Goal: Task Accomplishment & Management: Complete application form

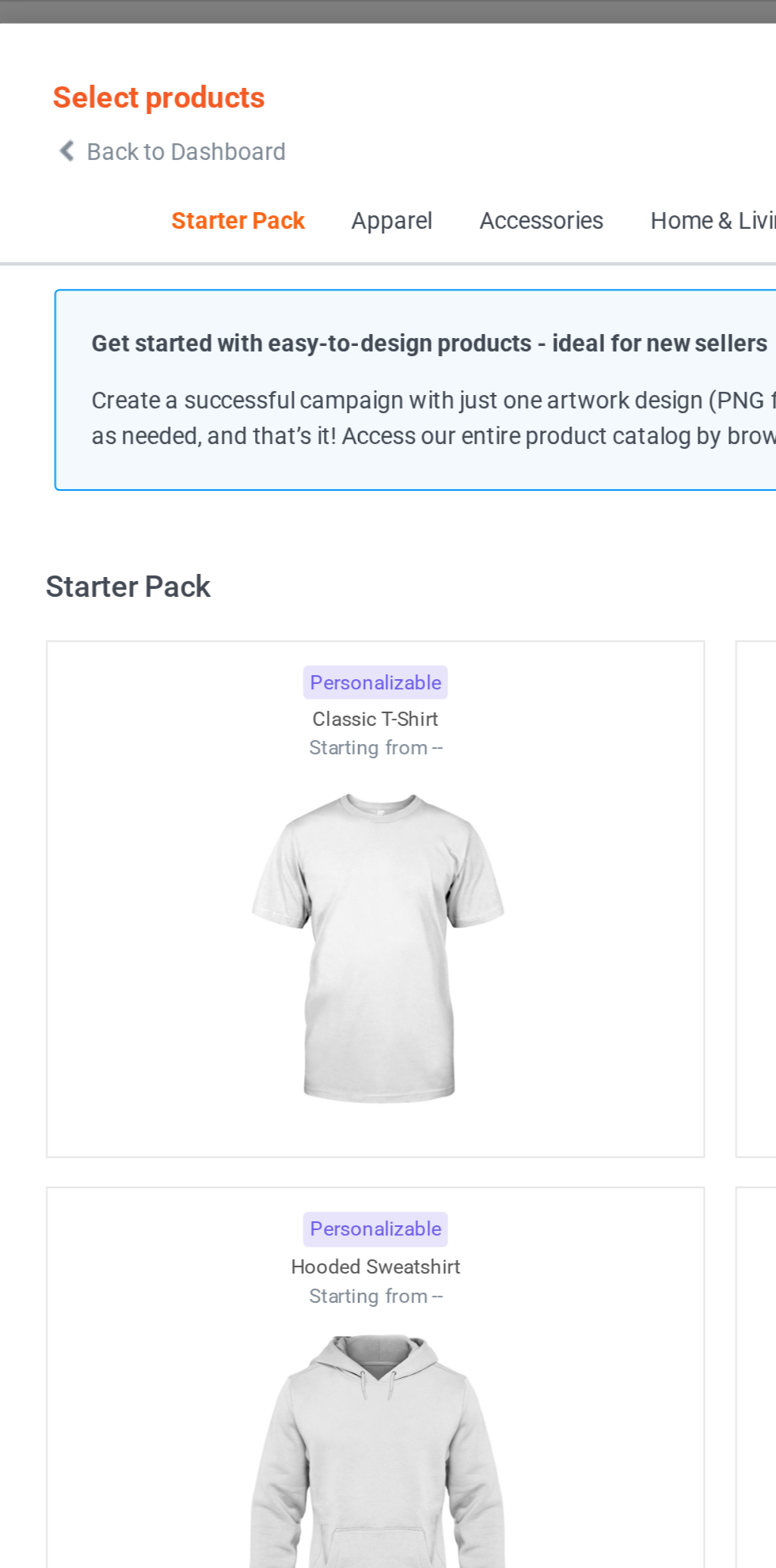
scroll to position [20, 0]
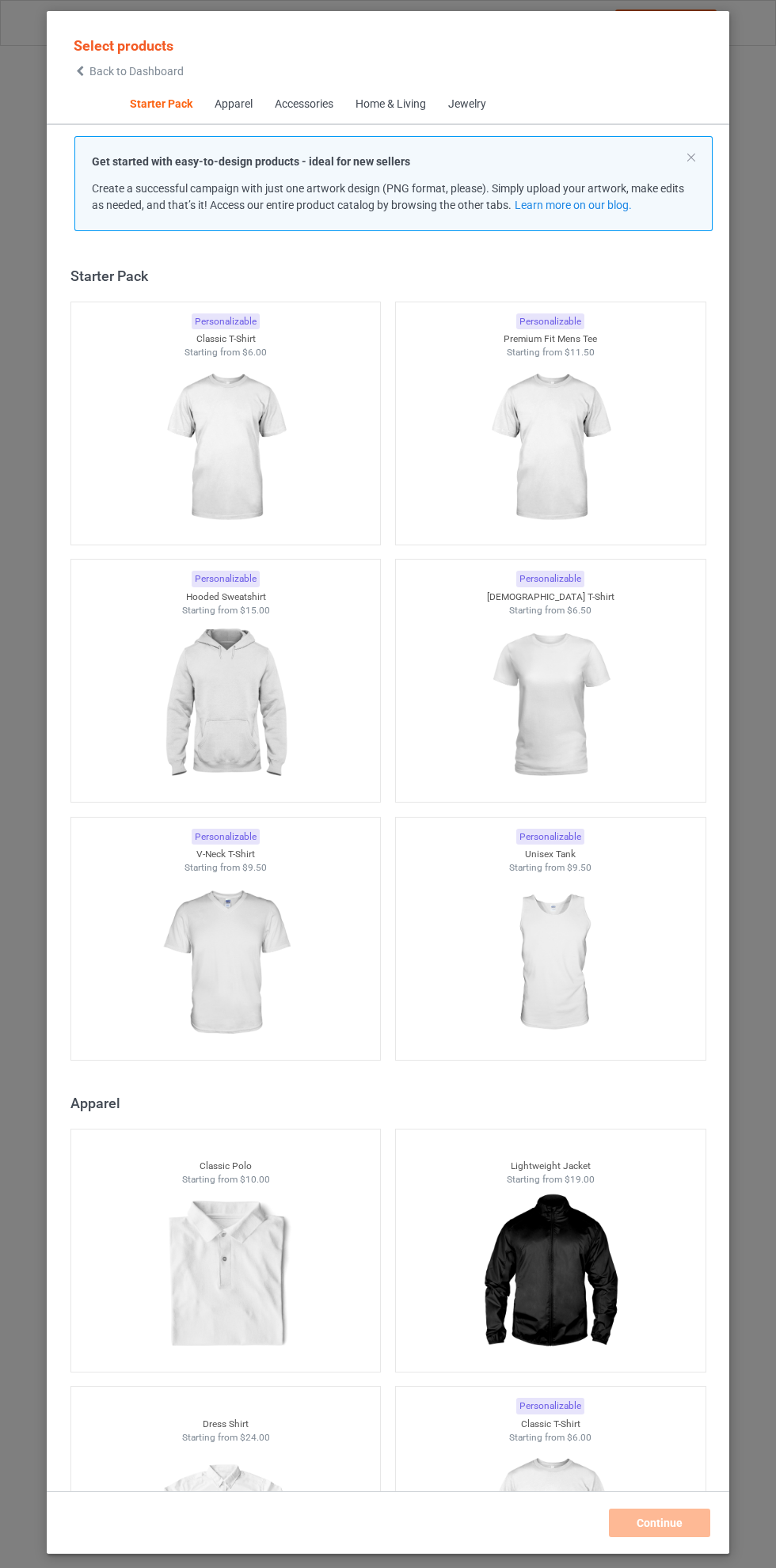
scroll to position [20, 0]
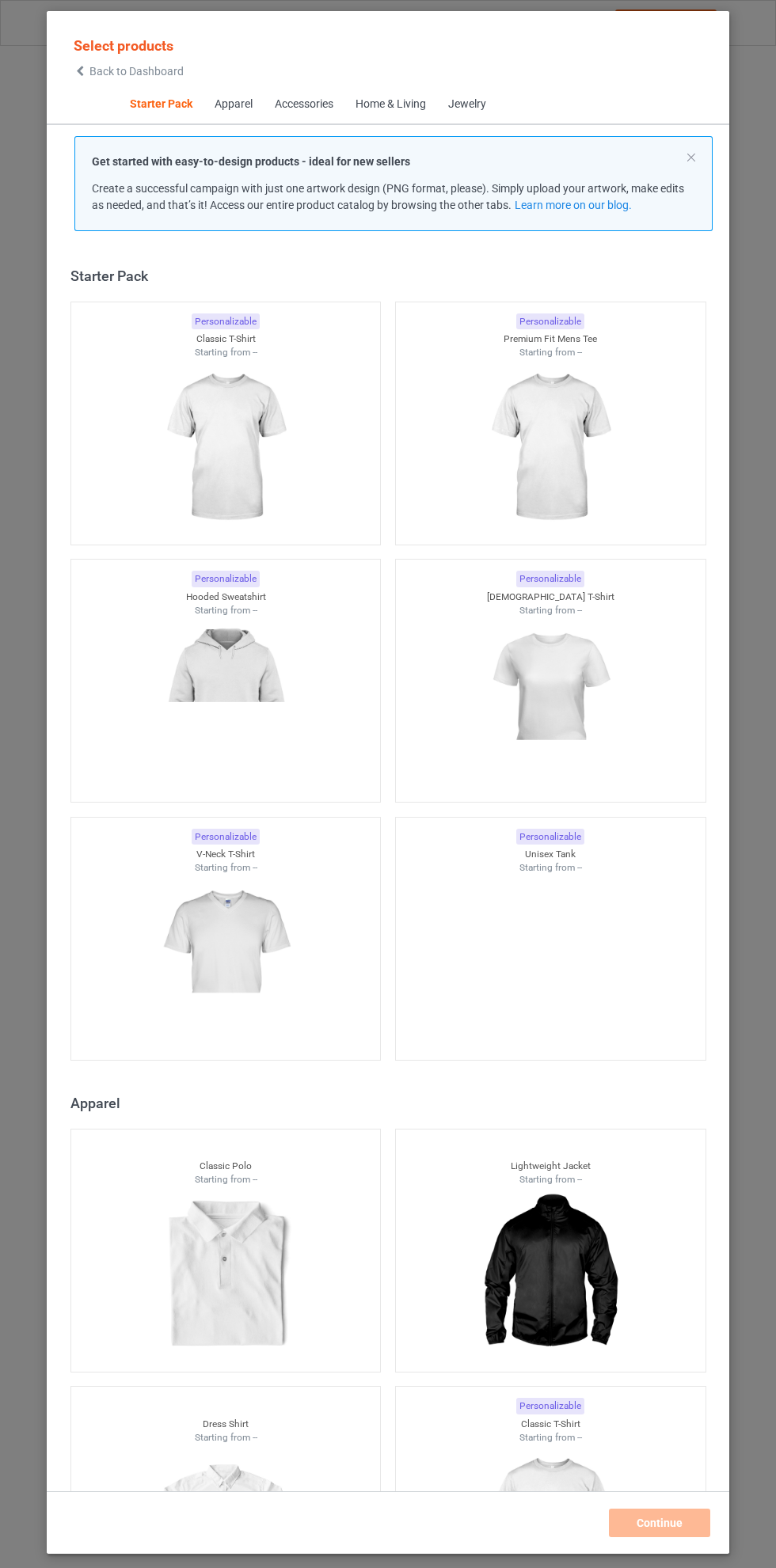
scroll to position [20, 0]
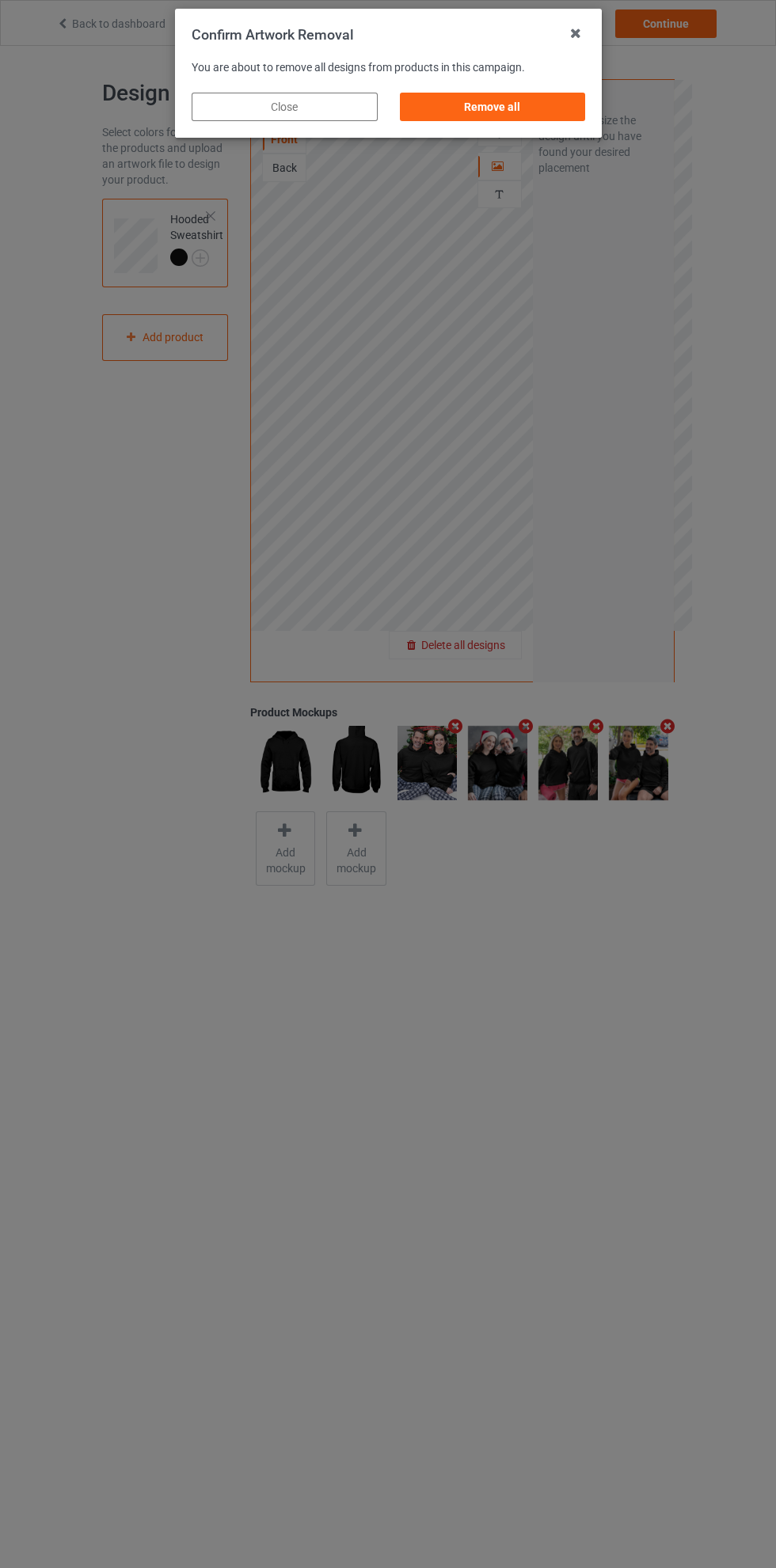
click at [522, 120] on div "Remove all" at bounding box center [492, 107] width 186 height 29
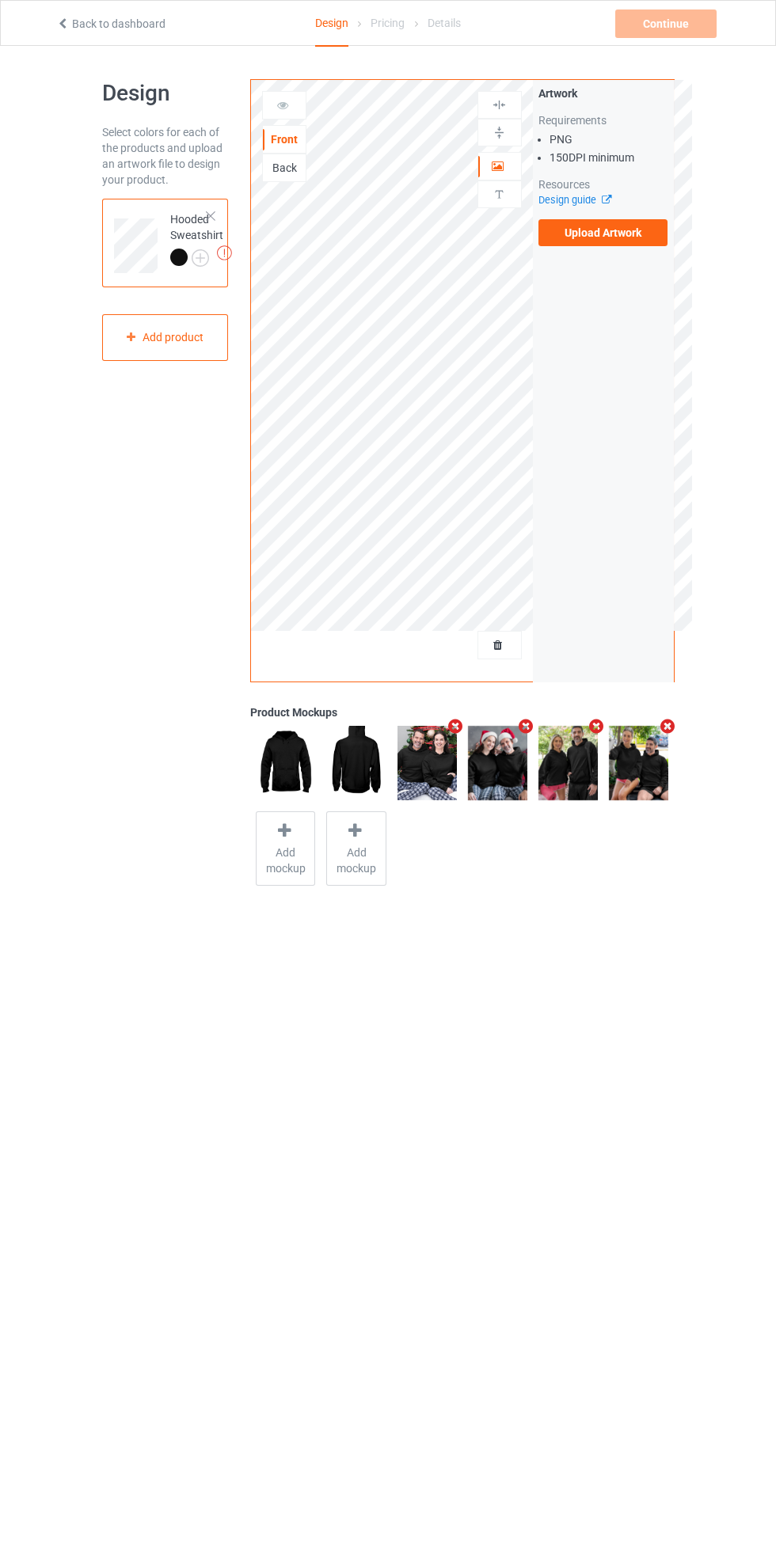
click at [607, 240] on label "Upload Artwork" at bounding box center [603, 232] width 130 height 27
click at [0, 0] on input "Upload Artwork" at bounding box center [0, 0] width 0 height 0
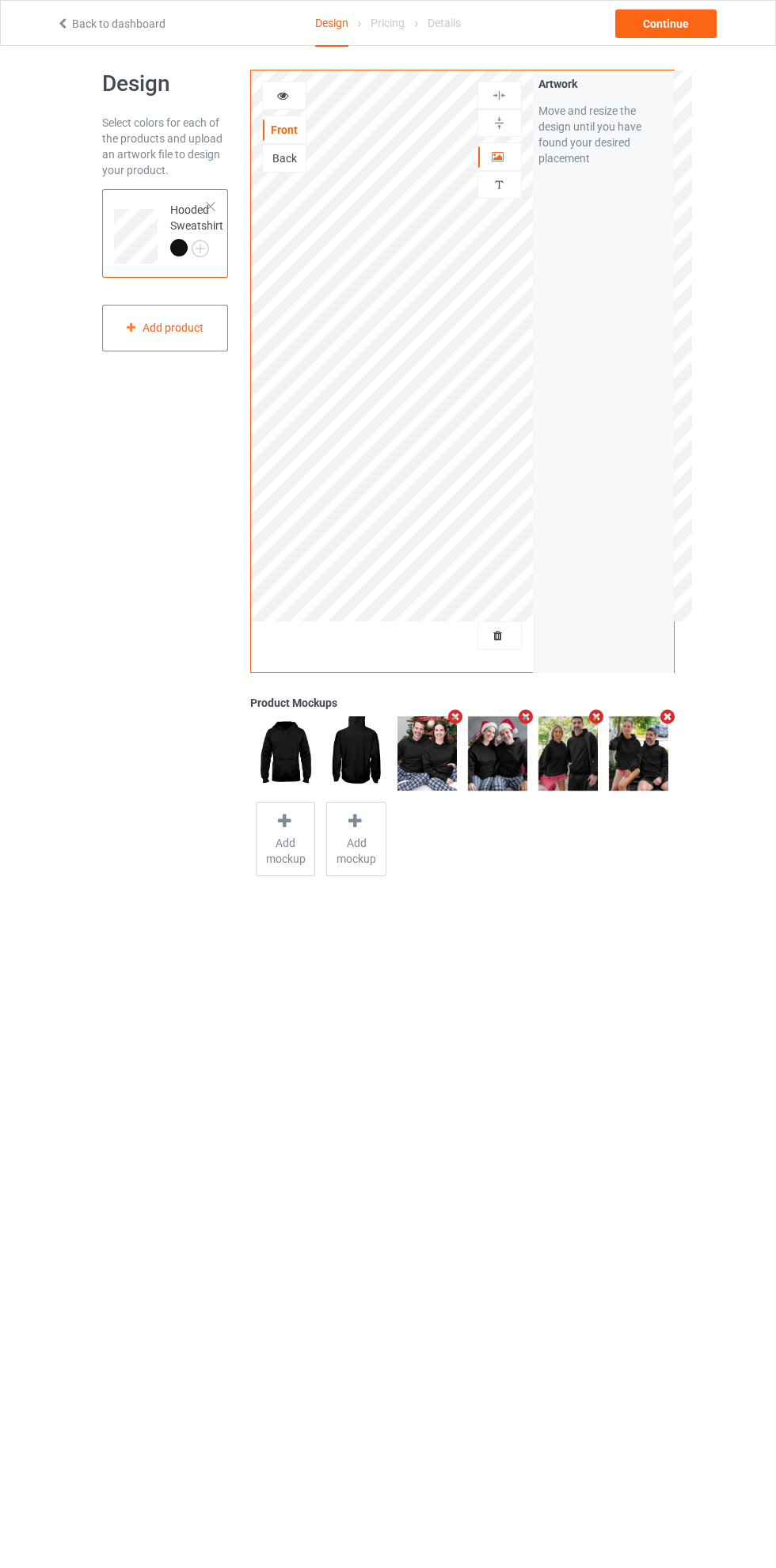
click at [293, 165] on div "Back" at bounding box center [284, 158] width 42 height 16
click at [623, 228] on label "Upload Artwork" at bounding box center [603, 223] width 130 height 27
click at [0, 0] on input "Upload Artwork" at bounding box center [0, 0] width 0 height 0
click at [522, 717] on icon "Remove mockup" at bounding box center [525, 716] width 20 height 16
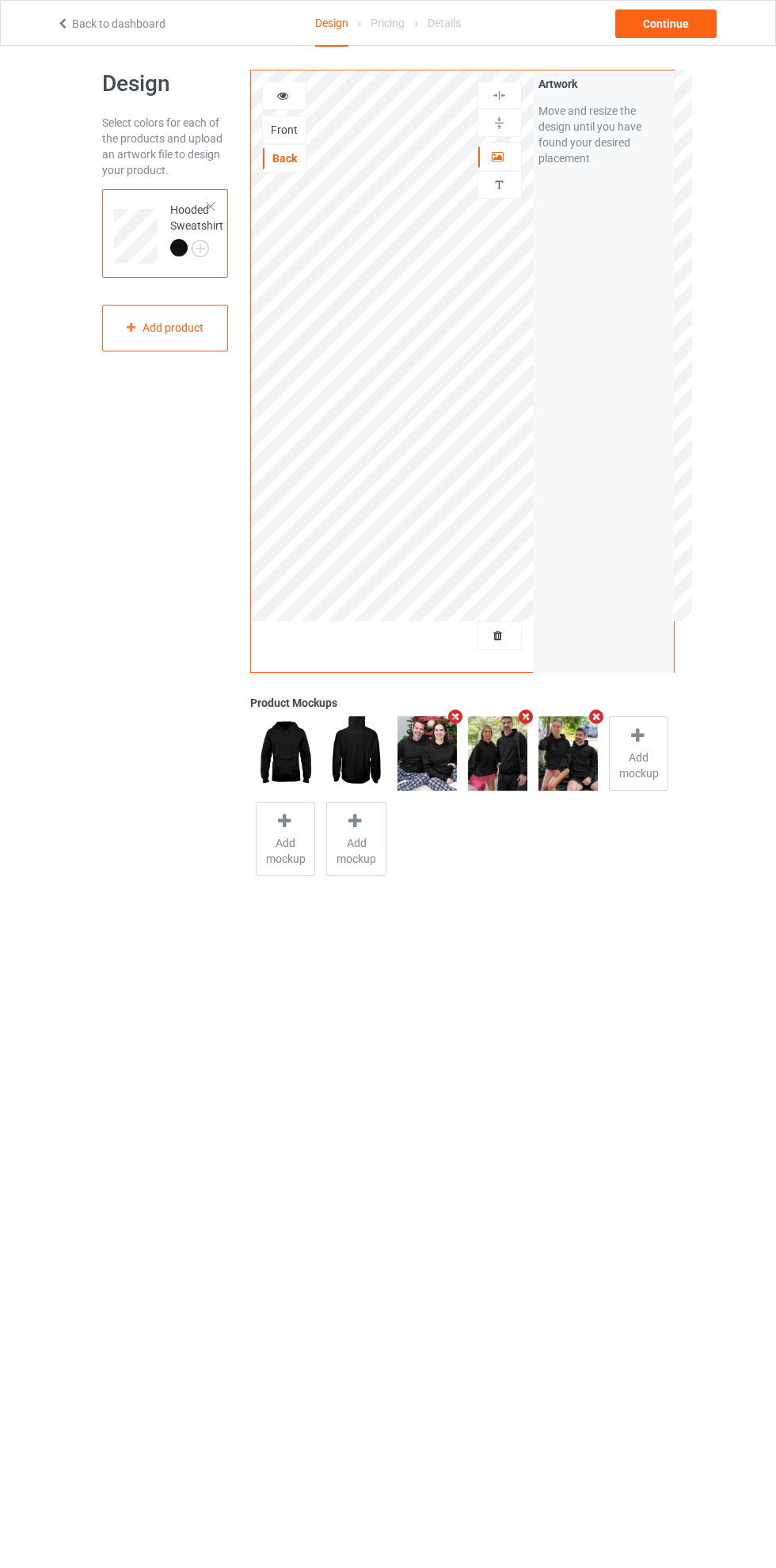
click at [597, 717] on icon "Remove mockup" at bounding box center [597, 716] width 20 height 16
click at [566, 758] on span "Add mockup" at bounding box center [568, 765] width 58 height 32
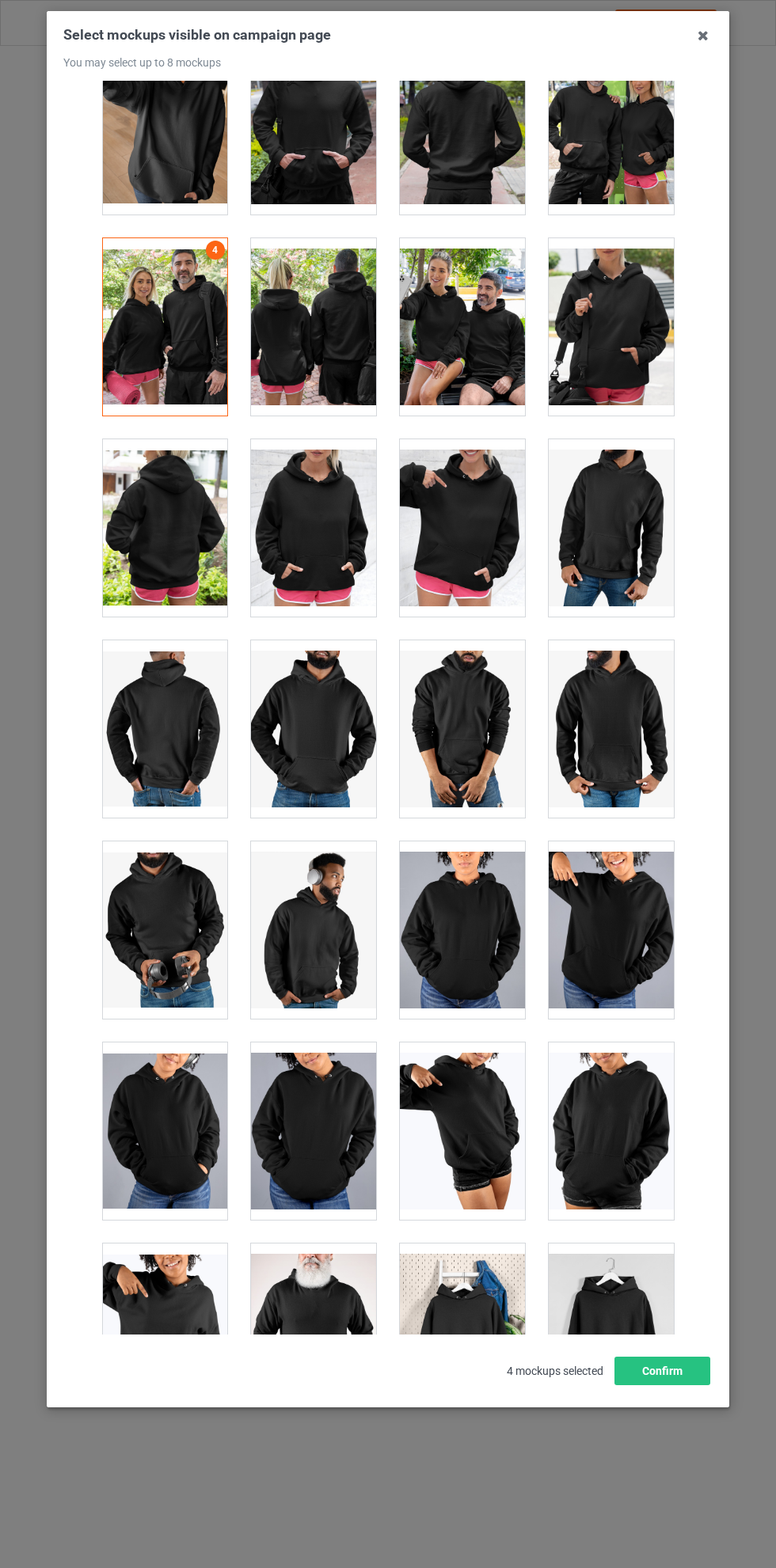
scroll to position [45, 0]
click at [309, 298] on div at bounding box center [313, 327] width 125 height 178
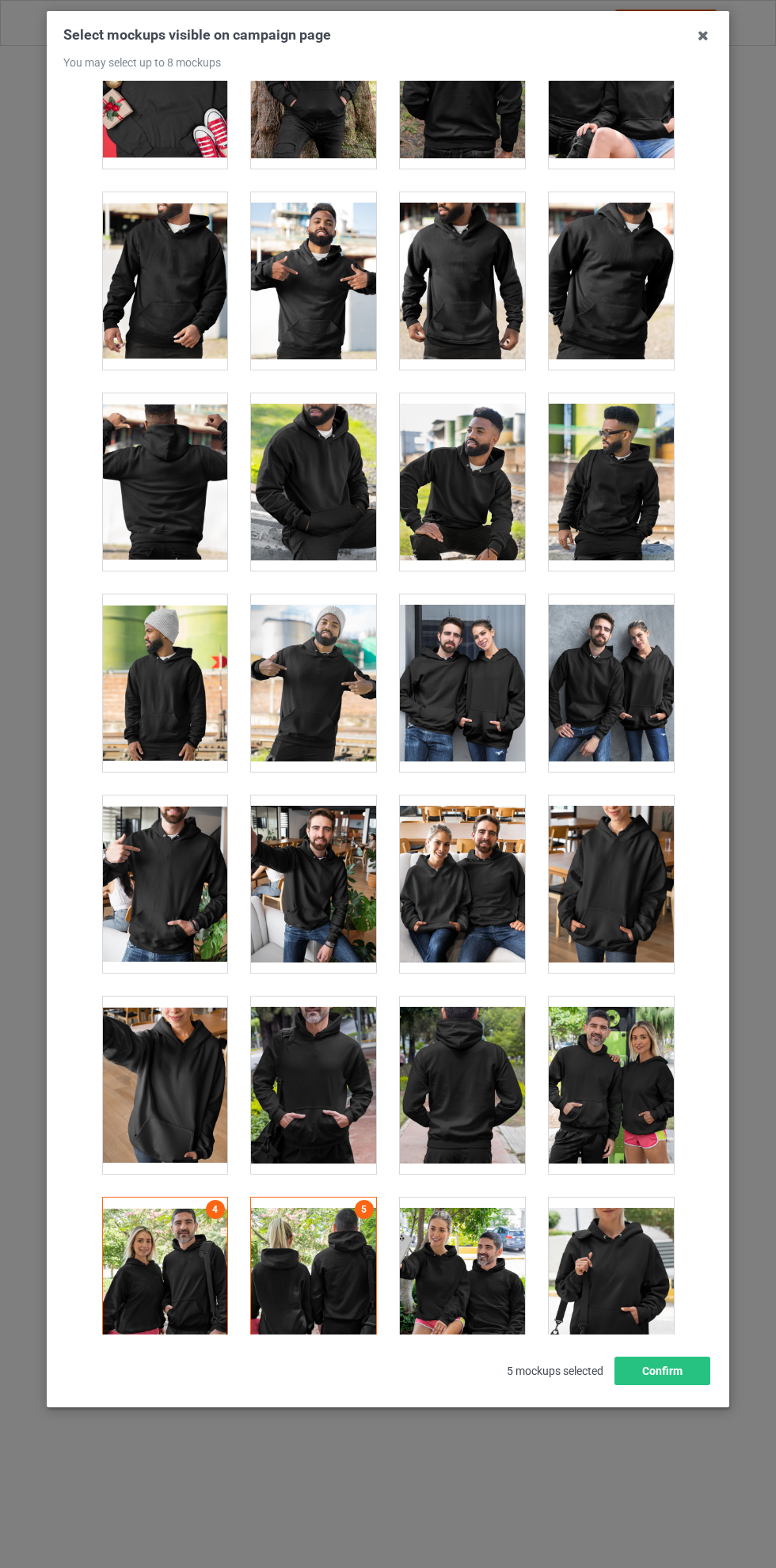
scroll to position [11754, 0]
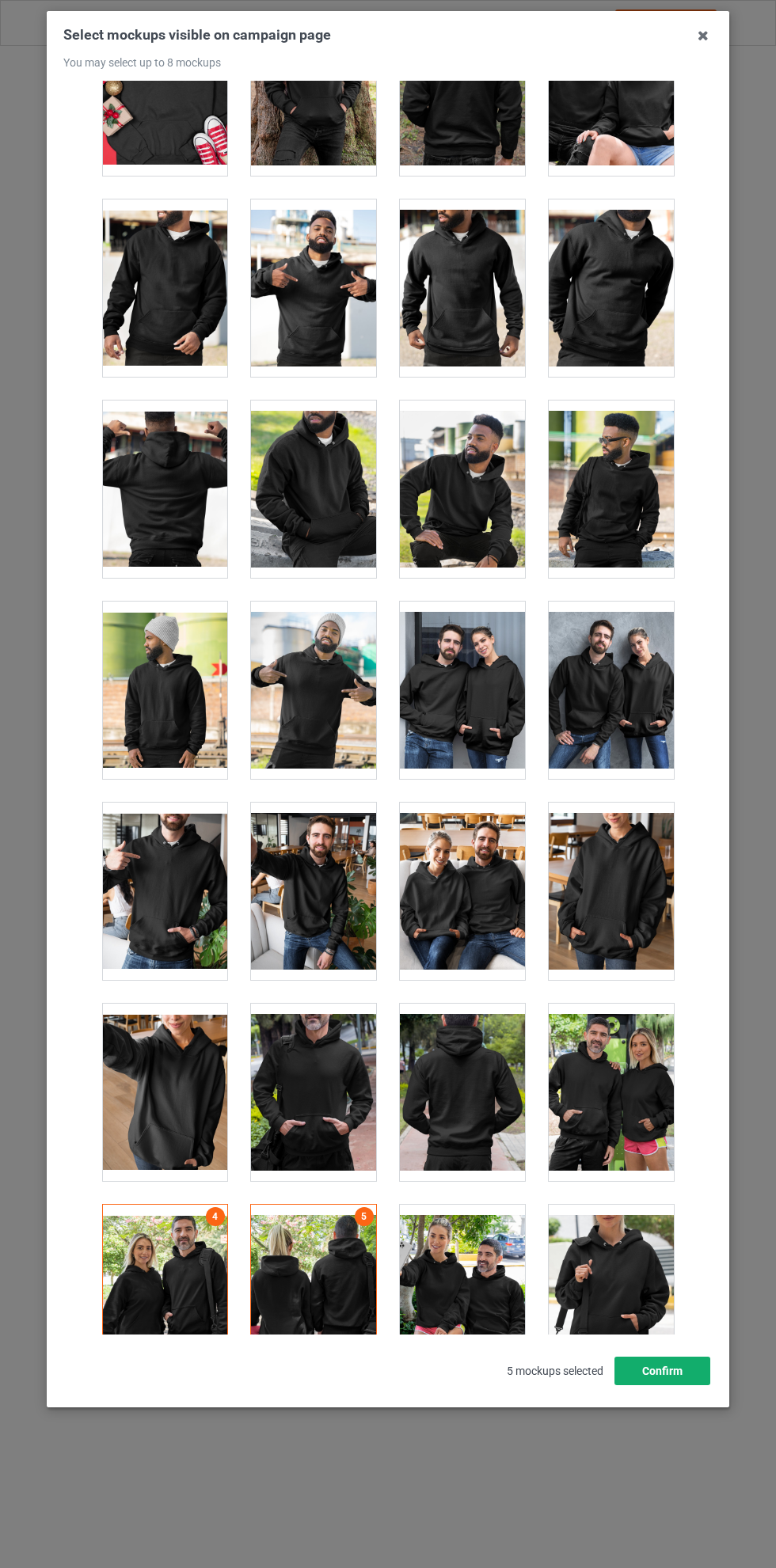
click at [675, 1385] on button "Confirm" at bounding box center [662, 1370] width 95 height 29
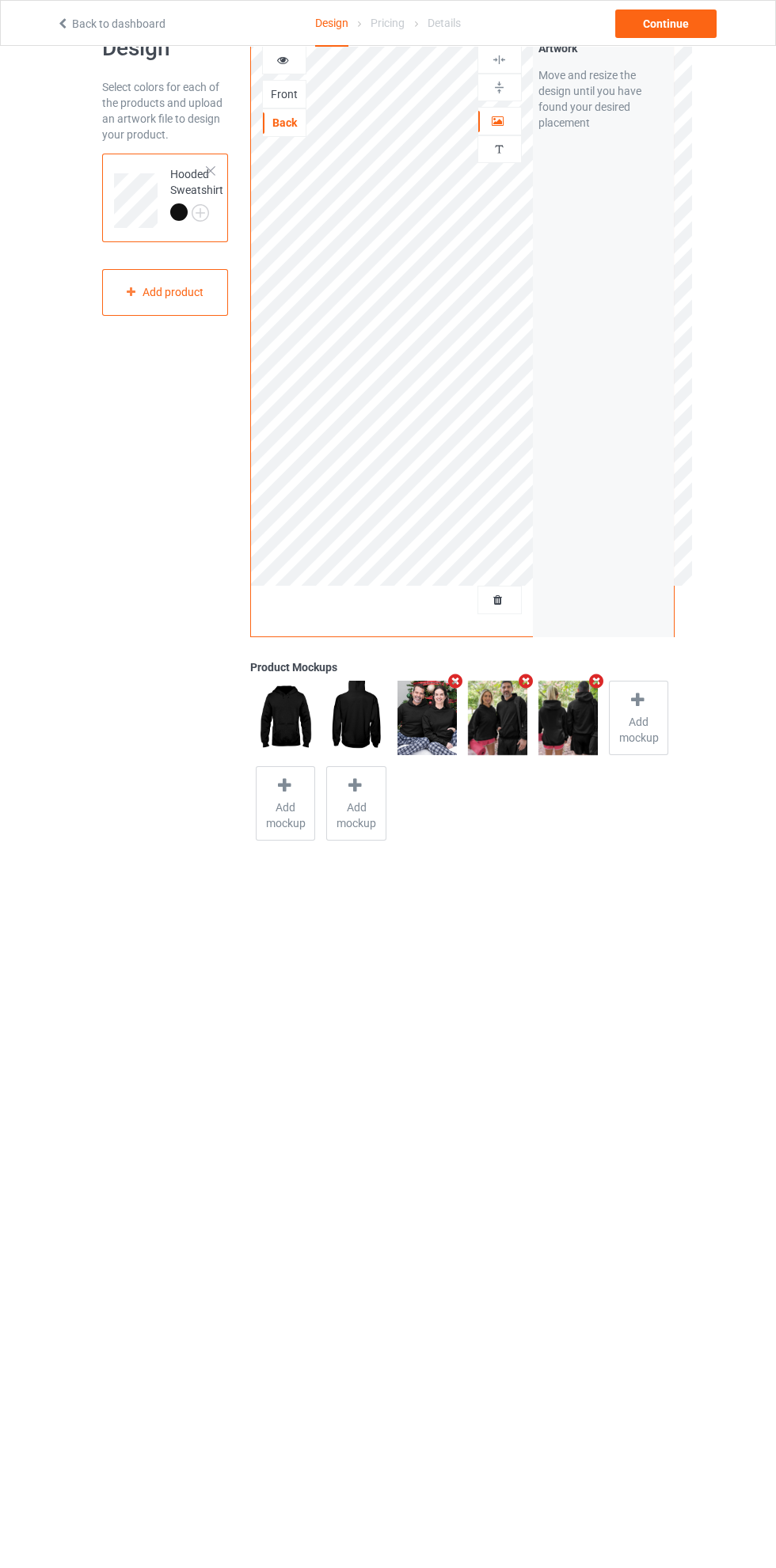
click at [455, 681] on icon "Remove mockup" at bounding box center [455, 680] width 20 height 16
click at [681, 29] on div "Continue" at bounding box center [666, 23] width 101 height 29
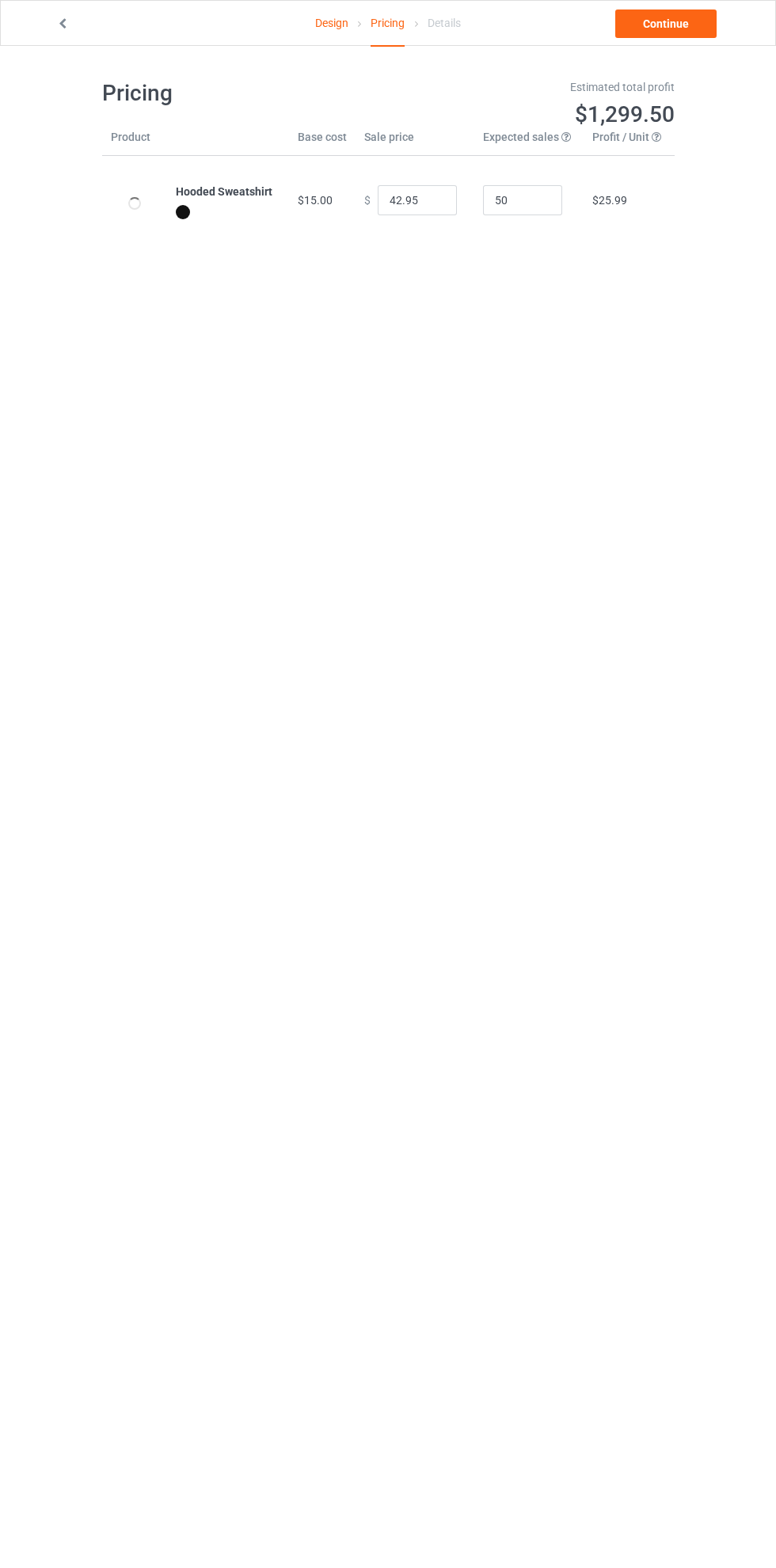
type input "46.95"
click at [688, 19] on link "Continue" at bounding box center [666, 23] width 101 height 29
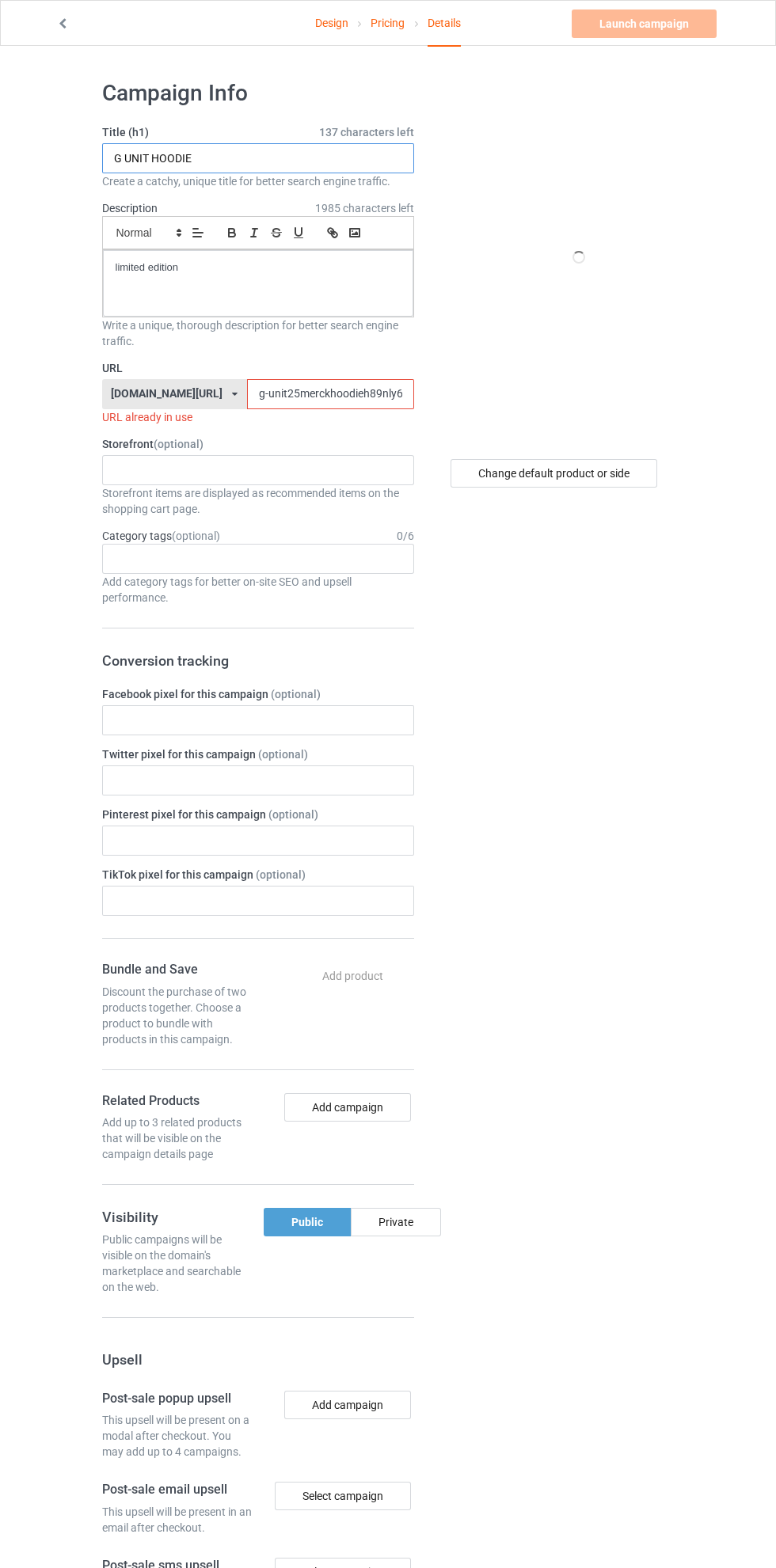
click at [319, 152] on input "G UNIT HOODIE" at bounding box center [258, 158] width 312 height 30
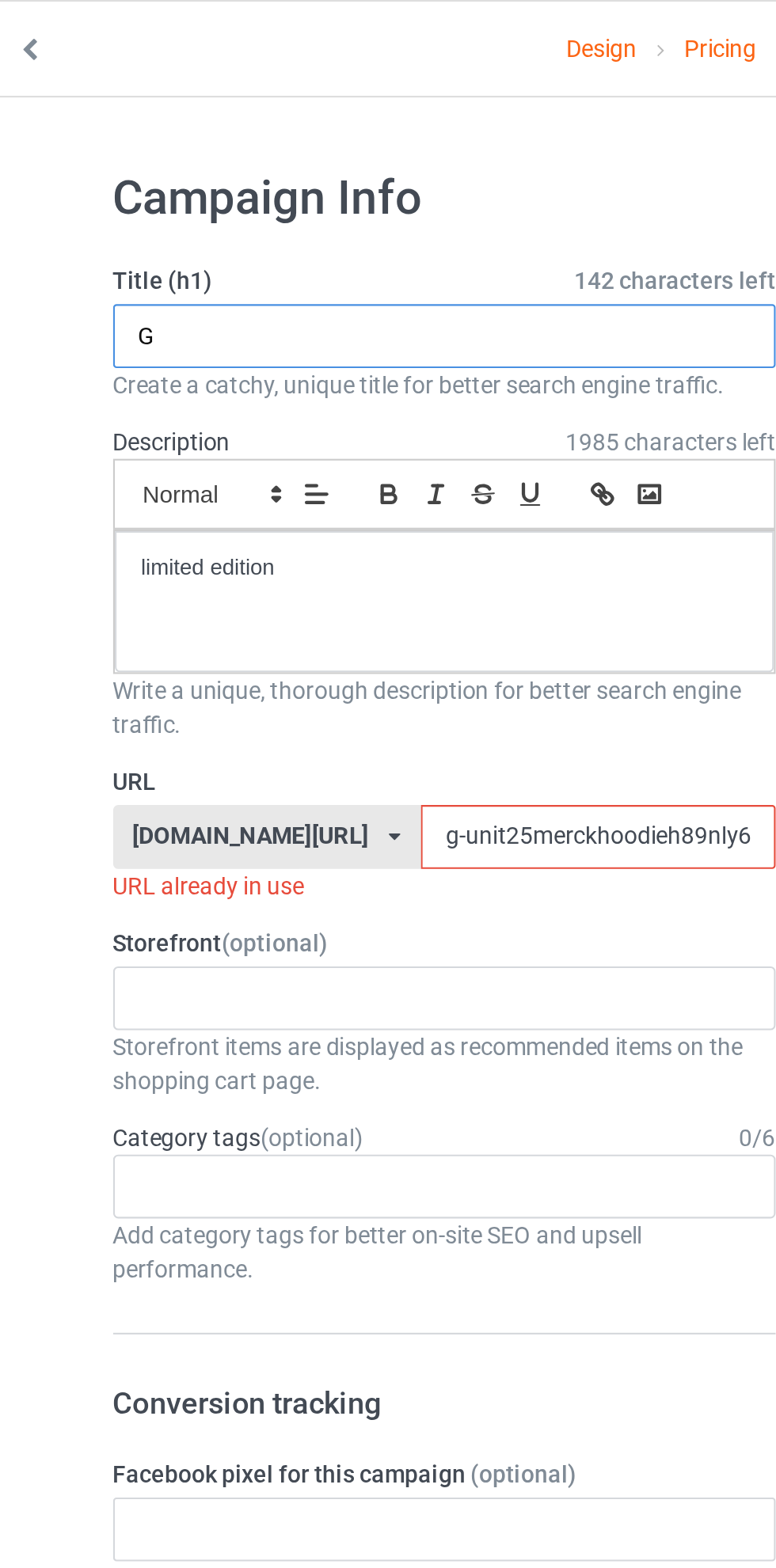
type input "G"
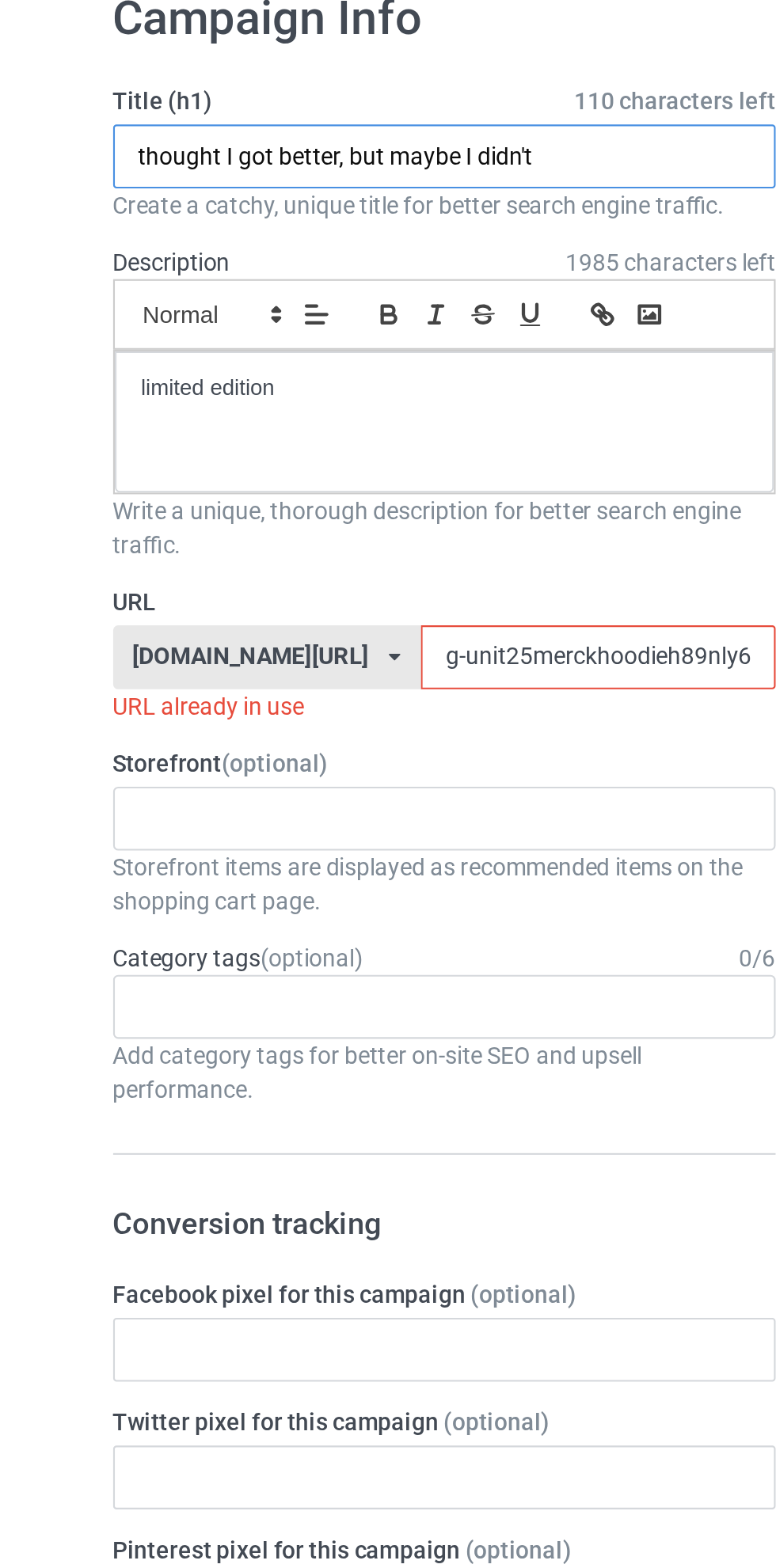
type input "thought I got better, but maybe I didn't"
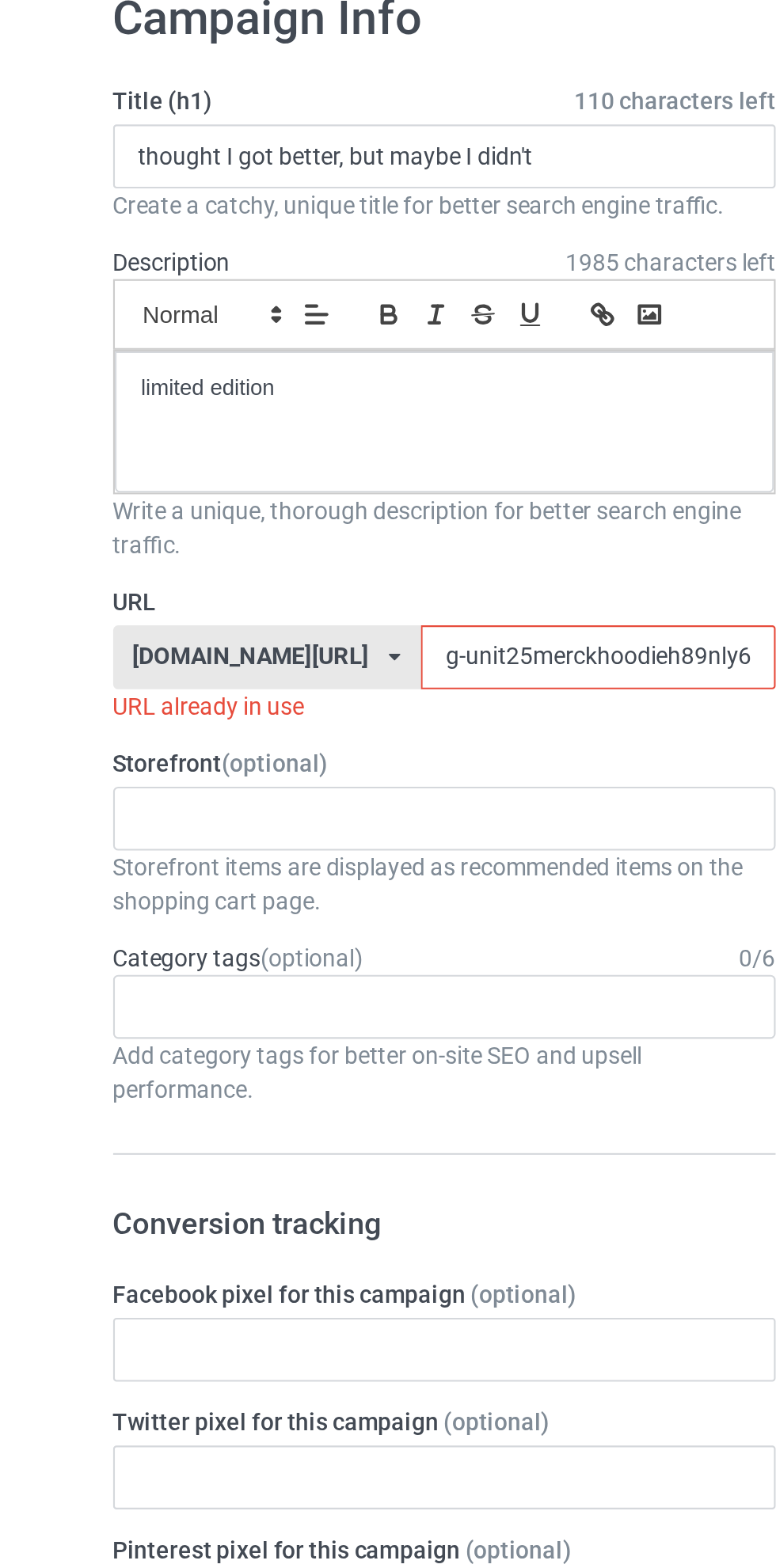
click at [287, 400] on input "g-unit25merckhoodieh89nly67" at bounding box center [330, 394] width 167 height 30
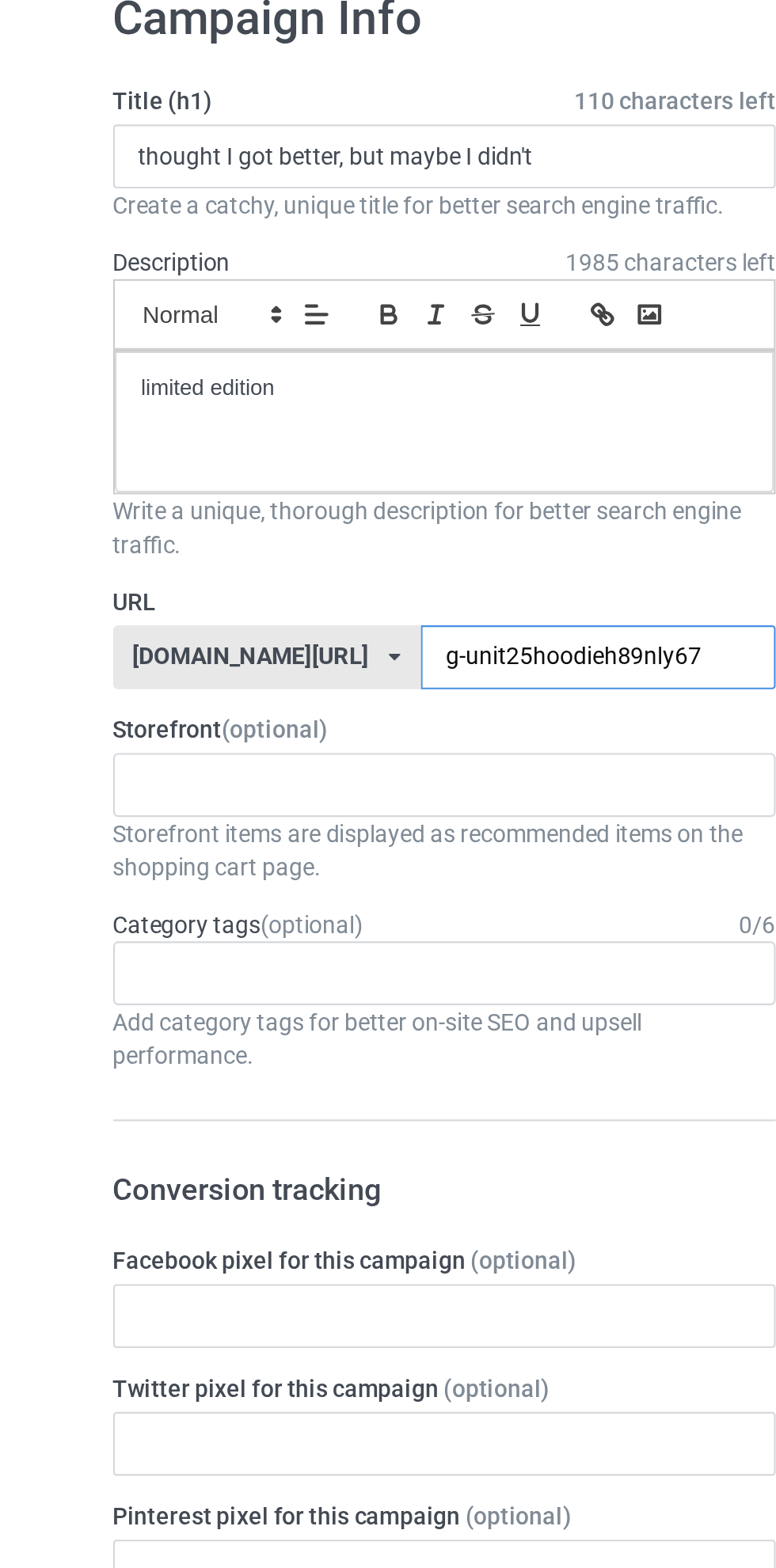
click at [247, 387] on input "g-unit25hoodieh89nly67" at bounding box center [330, 394] width 167 height 30
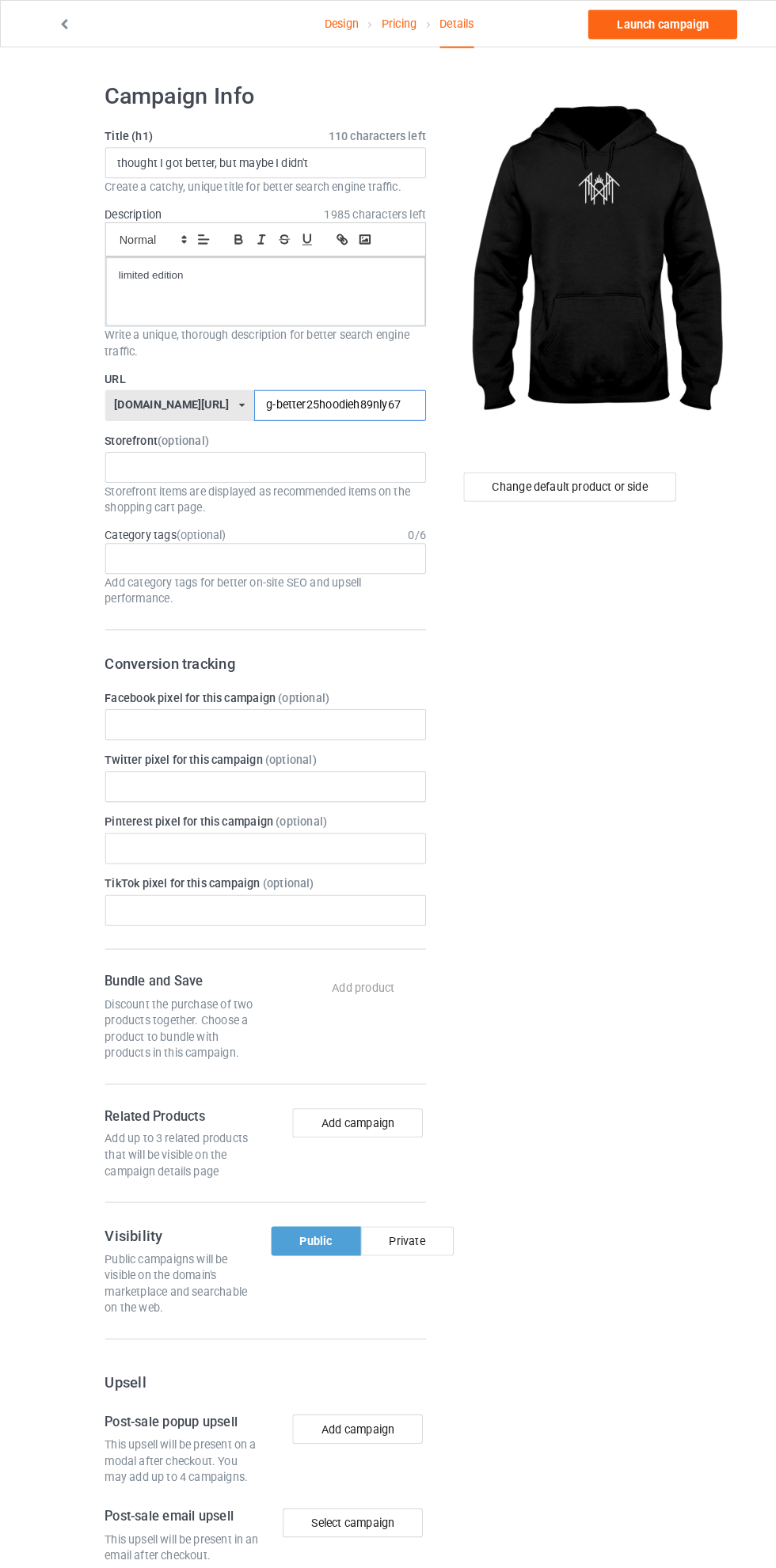
type input "g-better25hoodieh89nly67"
click at [590, 472] on div "Change default product or side" at bounding box center [554, 473] width 206 height 29
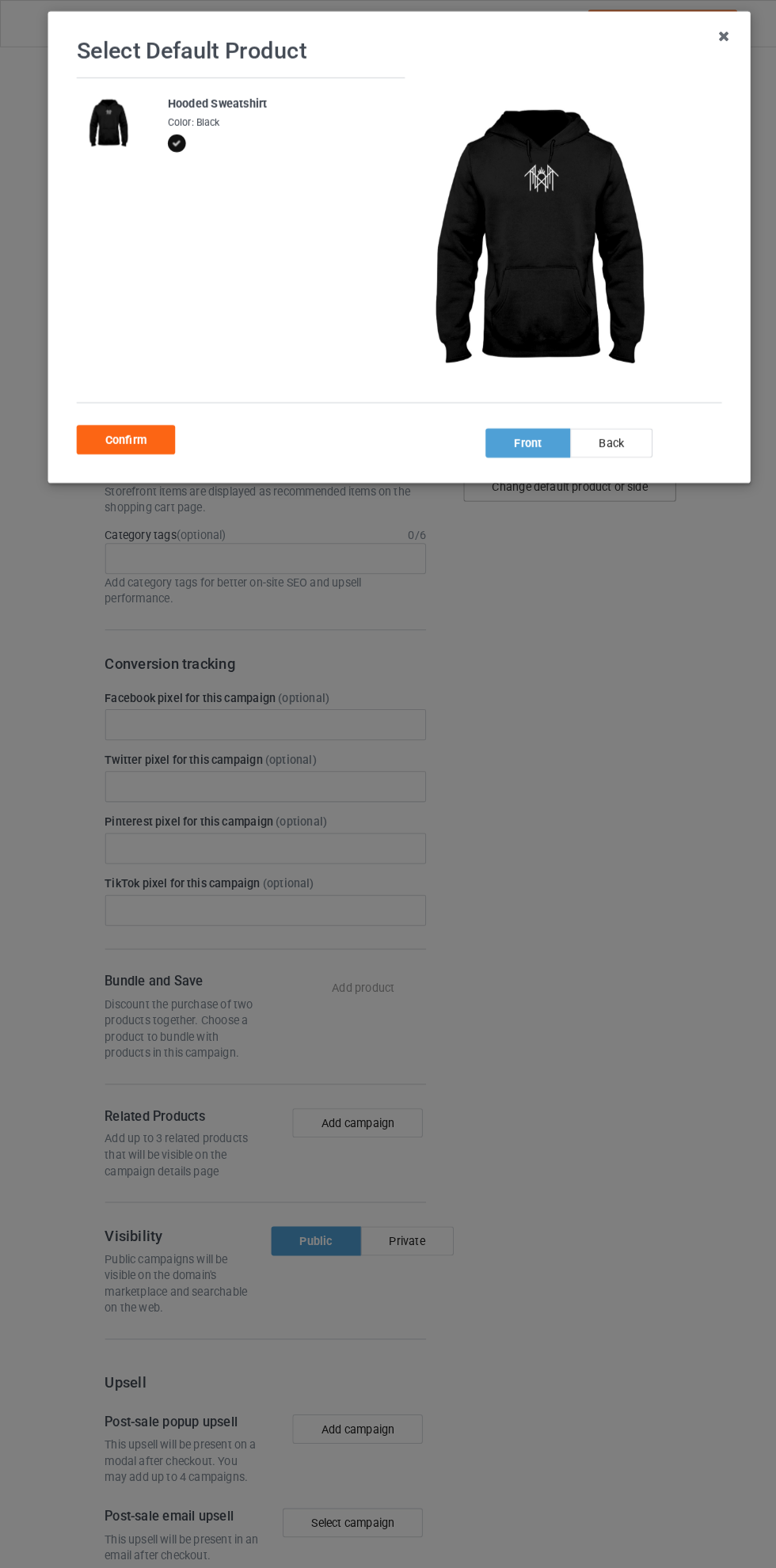
click at [610, 438] on div "back" at bounding box center [594, 430] width 80 height 29
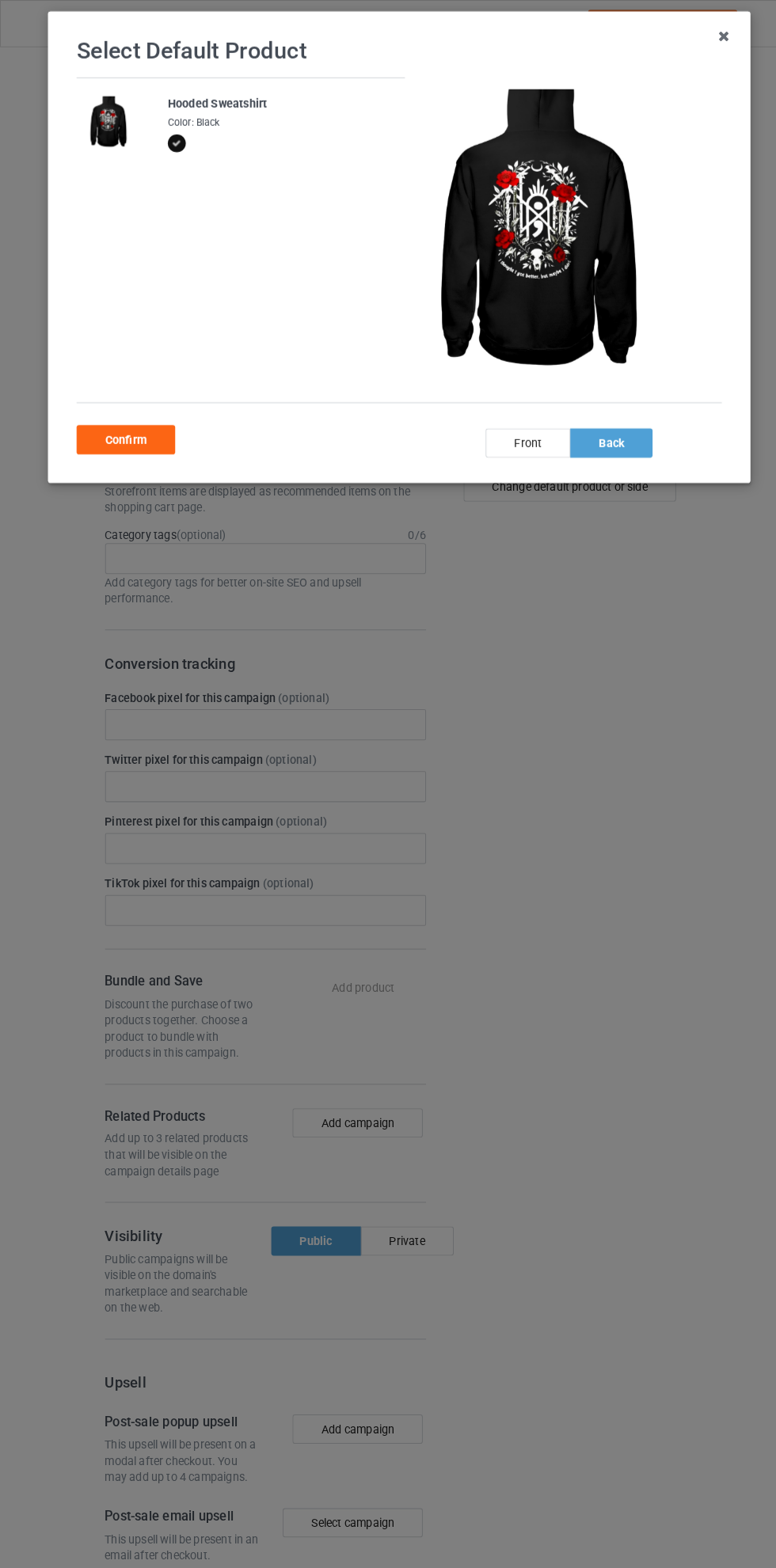
click at [153, 436] on div "Confirm" at bounding box center [122, 427] width 95 height 29
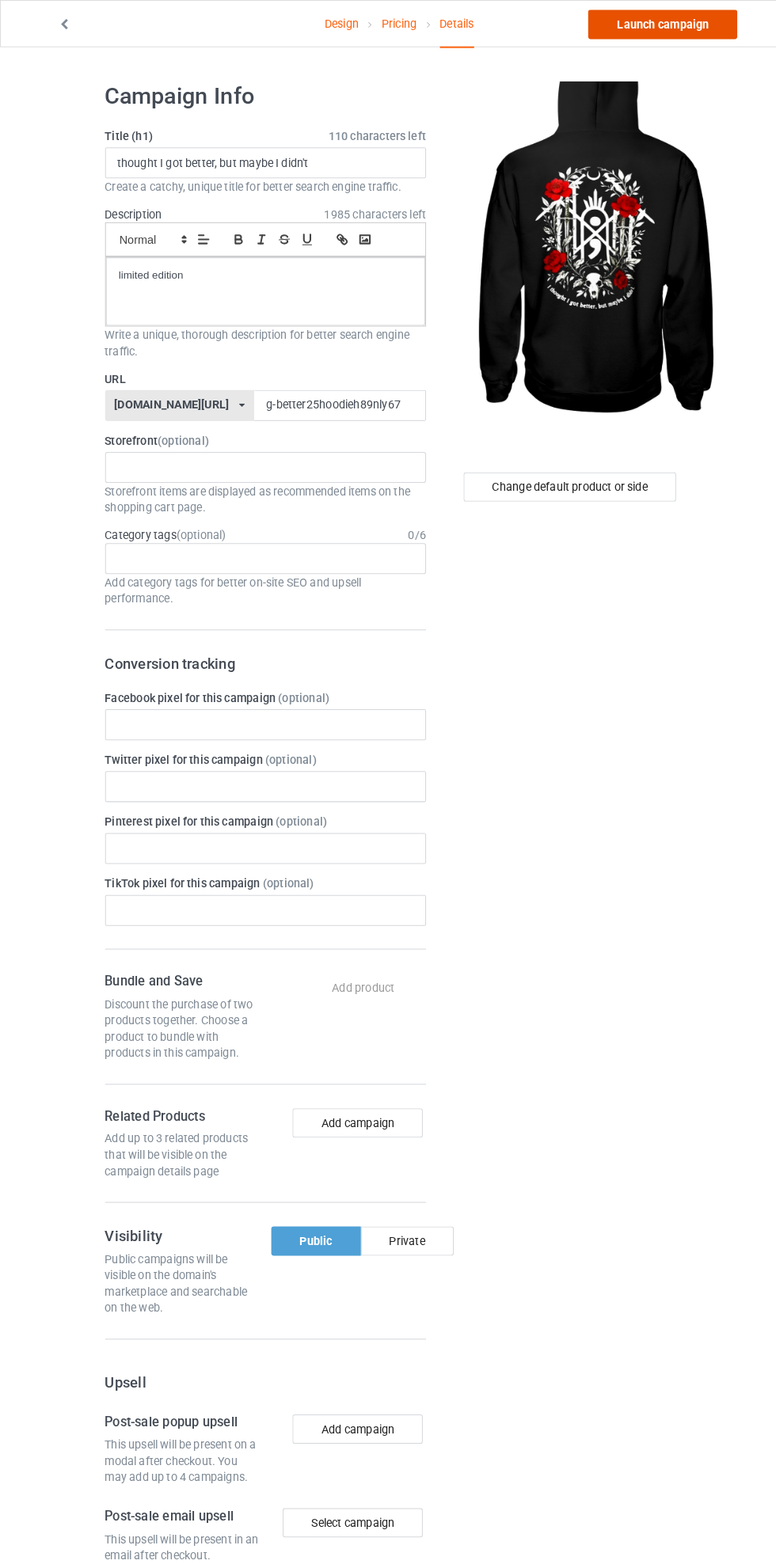
click at [673, 29] on link "Launch campaign" at bounding box center [643, 23] width 145 height 29
